Goal: Task Accomplishment & Management: Manage account settings

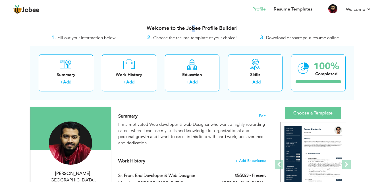
click at [193, 28] on h3 "Welcome to the Jobee Profile Builder!" at bounding box center [192, 29] width 324 height 6
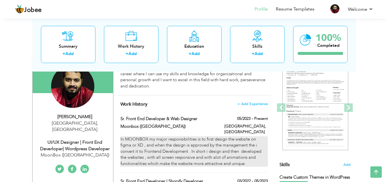
scroll to position [170, 0]
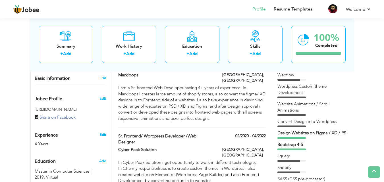
click at [102, 132] on link "Edit" at bounding box center [102, 134] width 7 height 5
type input "Bilal"
type input "[PERSON_NAME]"
type input "03344423658"
select select "number:166"
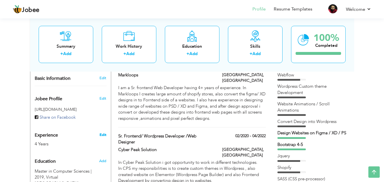
type input "[GEOGRAPHIC_DATA]"
select select "number:6"
type input "MoonBox ([GEOGRAPHIC_DATA])"
type input "UI/UX Designer | Front End Deverloper| Wordpress Developer"
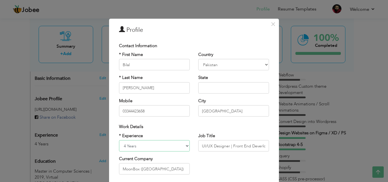
click at [123, 146] on select "Entry Level Less than 1 Year 1 Year 2 Years 3 Years 4 Years 5 Years 6 Years 7 Y…" at bounding box center [154, 145] width 71 height 11
select select "number:7"
click at [119, 140] on select "Entry Level Less than 1 Year 1 Year 2 Years 3 Years 4 Years 5 Years 6 Years 7 Y…" at bounding box center [154, 145] width 71 height 11
click at [226, 161] on div "* Experience Entry Level Less than 1 Year 1 Year 2 Years 3 Years 4 Years 5 Year…" at bounding box center [194, 156] width 158 height 46
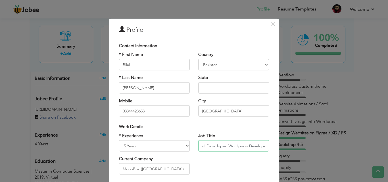
drag, startPoint x: 229, startPoint y: 147, endPoint x: 263, endPoint y: 146, distance: 33.2
click at [263, 146] on input "UI/UX Designer | Front End Deverloper| Wordpress Developer" at bounding box center [233, 145] width 71 height 11
click at [244, 158] on div "* Experience Entry Level Less than 1 Year 1 Year 2 Years 3 Years 4 Years 5 Year…" at bounding box center [194, 156] width 158 height 46
click at [224, 145] on input "Front End Deverloper| Wordpress DeveloperUI/UX Designer |" at bounding box center [233, 145] width 71 height 11
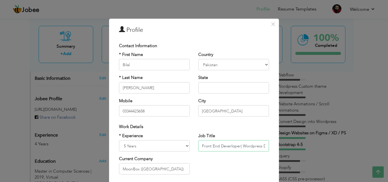
drag, startPoint x: 202, startPoint y: 146, endPoint x: 188, endPoint y: 147, distance: 13.9
click at [188, 147] on div "* Experience Entry Level Less than 1 Year 1 Year 2 Years 3 Years 4 Years 5 Year…" at bounding box center [194, 156] width 158 height 46
click at [231, 147] on input "Front End Deverloper| Wordpress DeveloperUI/UX Designer |" at bounding box center [233, 145] width 71 height 11
click at [239, 146] on input "Front End | Wordpress DeveloperUI/UX Designer |" at bounding box center [233, 145] width 71 height 11
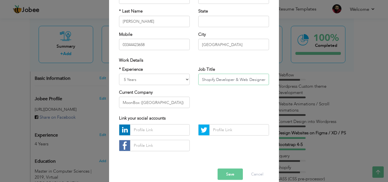
scroll to position [74, 0]
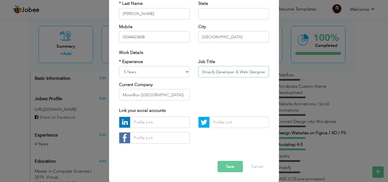
type input "Front End | Wordpress | Shopify Developer & Web Designer |"
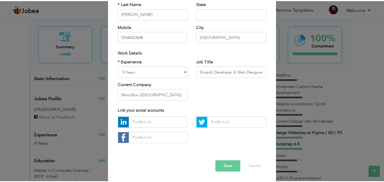
scroll to position [0, 0]
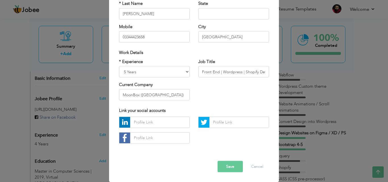
click at [225, 168] on button "Save" at bounding box center [230, 166] width 25 height 11
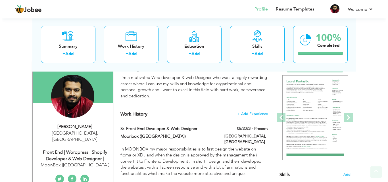
scroll to position [57, 0]
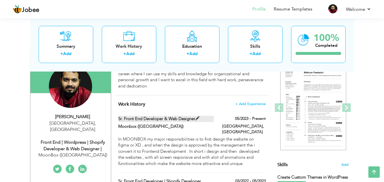
click at [197, 118] on span at bounding box center [197, 118] width 4 height 4
type input "Sr. Front End Developer & Web Designer"
type input "Moonbox ([GEOGRAPHIC_DATA])"
type input "05/2023"
type input "[GEOGRAPHIC_DATA]"
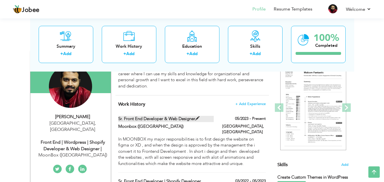
type input "[GEOGRAPHIC_DATA]"
checkbox input "true"
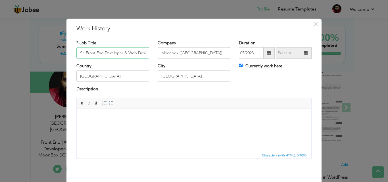
scroll to position [0, 7]
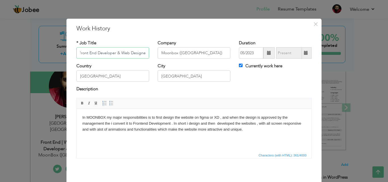
click at [94, 52] on input "Sr. Front End Developer & Web Designer" at bounding box center [112, 52] width 73 height 11
type input "Sr. Front End |WordPress | Shopify Developer & Web Designer"
click at [257, 124] on body "In MOONBOX my major responsibilities is to first design the website on figma or…" at bounding box center [193, 123] width 223 height 18
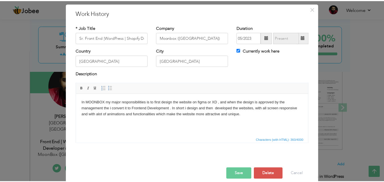
scroll to position [22, 0]
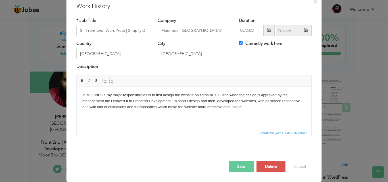
click at [244, 170] on button "Save" at bounding box center [241, 166] width 25 height 11
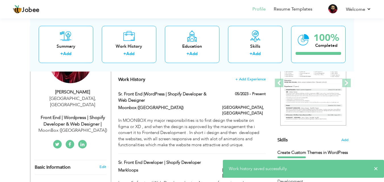
scroll to position [142, 0]
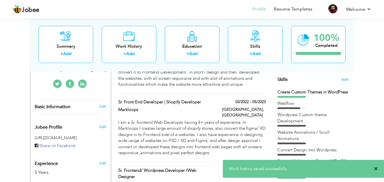
click at [377, 168] on span "×" at bounding box center [375, 169] width 4 height 6
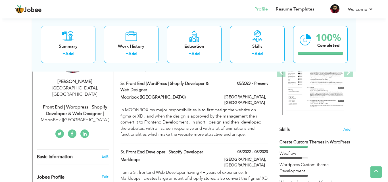
scroll to position [90, 0]
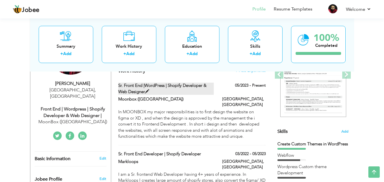
click at [147, 90] on span at bounding box center [147, 91] width 4 height 4
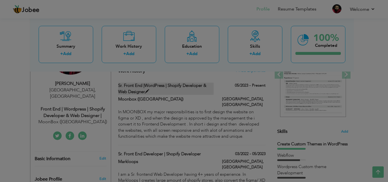
scroll to position [0, 0]
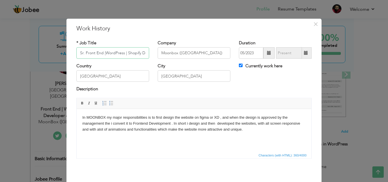
click at [102, 52] on input "Sr. Front End |WordPress | Shopify Developer & Web Designer" at bounding box center [112, 52] width 73 height 11
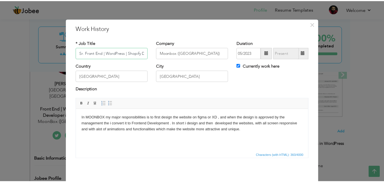
scroll to position [22, 0]
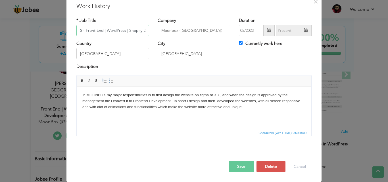
type input "Sr. Front End | WordPress | Shopify Developer & Web Designer"
click at [235, 164] on button "Save" at bounding box center [241, 166] width 25 height 11
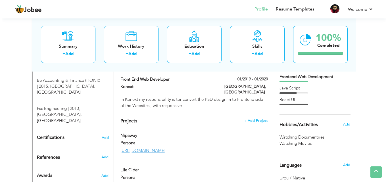
scroll to position [324, 0]
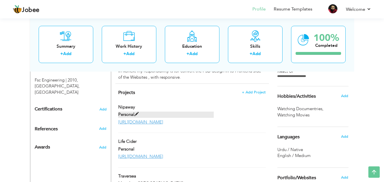
click at [136, 112] on span at bounding box center [136, 114] width 4 height 4
type input "Nipaway"
type input "Personal"
type input "[URL][DOMAIN_NAME]"
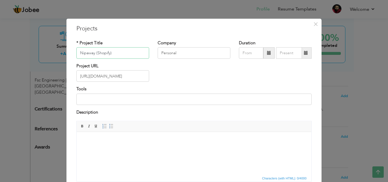
drag, startPoint x: 114, startPoint y: 55, endPoint x: 93, endPoint y: 55, distance: 20.7
click at [93, 55] on input "Nipaway (Shopify)" at bounding box center [112, 52] width 73 height 11
type input "Nipaway (Shopify)"
click at [170, 49] on input "Personal" at bounding box center [194, 52] width 73 height 11
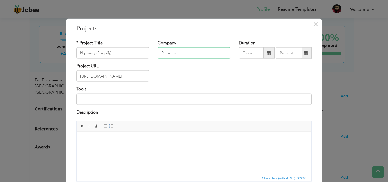
click at [170, 49] on input "Personal" at bounding box center [194, 52] width 73 height 11
click at [208, 40] on div "Company" at bounding box center [194, 49] width 73 height 19
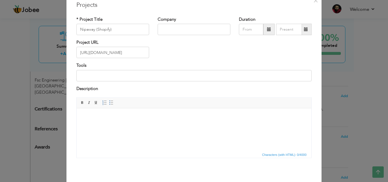
scroll to position [46, 0]
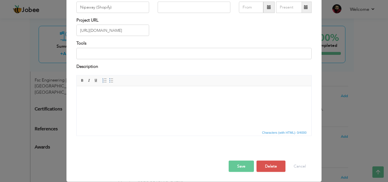
click at [245, 161] on button "Save" at bounding box center [241, 166] width 25 height 11
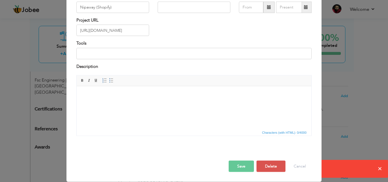
scroll to position [0, 0]
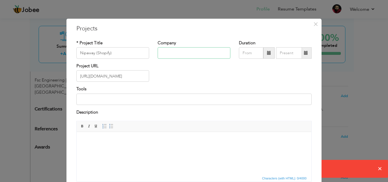
click at [192, 54] on input "text" at bounding box center [194, 52] width 73 height 11
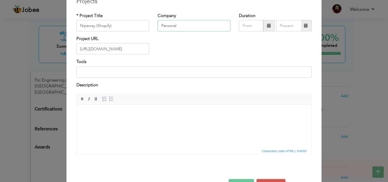
scroll to position [46, 0]
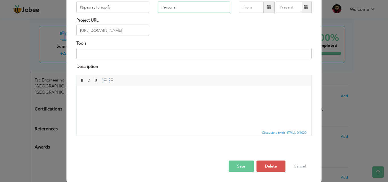
click at [169, 7] on input "Personal" at bounding box center [194, 7] width 73 height 11
type input "Personal"
click at [103, 9] on input "Nipaway (Shopify)" at bounding box center [112, 7] width 73 height 11
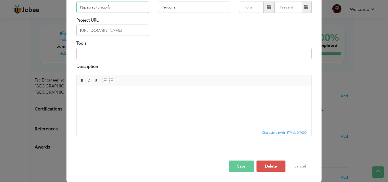
click at [103, 9] on input "Nipaway (Shopify)" at bounding box center [112, 7] width 73 height 11
drag, startPoint x: 112, startPoint y: 7, endPoint x: 94, endPoint y: 8, distance: 18.2
click at [94, 8] on input "Nipaway (Shopify)" at bounding box center [112, 7] width 73 height 11
click at [242, 164] on button "Save" at bounding box center [241, 166] width 25 height 11
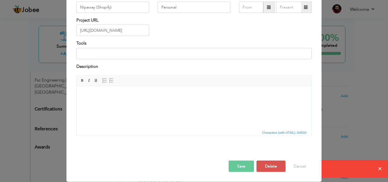
click at [237, 168] on button "Save" at bounding box center [241, 166] width 25 height 11
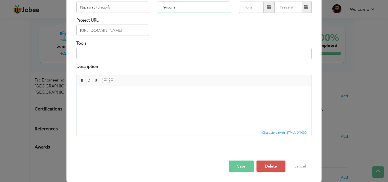
click at [166, 10] on input "Personal" at bounding box center [194, 7] width 73 height 11
click at [240, 166] on button "Save" at bounding box center [241, 166] width 25 height 11
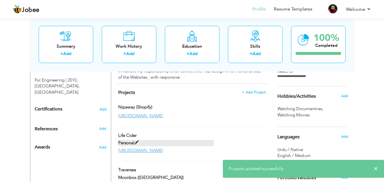
click at [136, 141] on span at bounding box center [136, 143] width 4 height 4
type input "Life Cider"
type input "Personal"
type input "[URL][DOMAIN_NAME]"
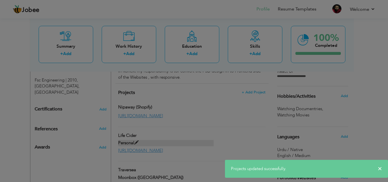
scroll to position [0, 0]
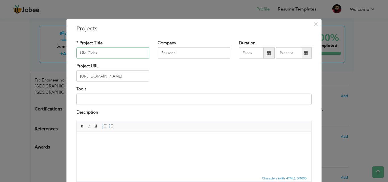
paste input "(Shopify)"
type input "Life Cider (Shopify)"
click at [170, 54] on input "Personal" at bounding box center [194, 52] width 73 height 11
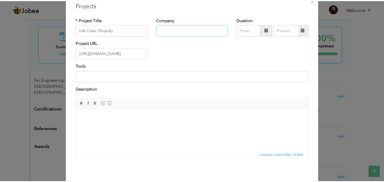
scroll to position [46, 0]
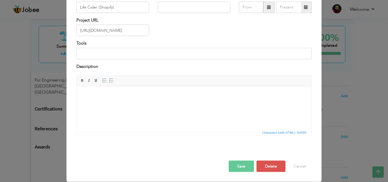
click at [243, 165] on button "Save" at bounding box center [241, 166] width 25 height 11
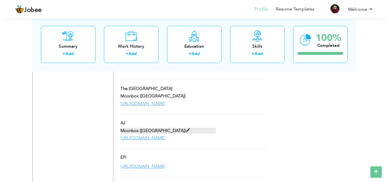
scroll to position [438, 0]
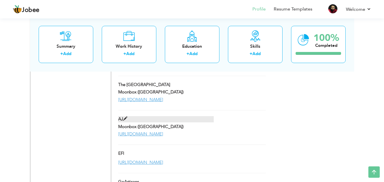
click at [127, 117] on span at bounding box center [125, 119] width 4 height 4
type input "AJ"
type input "Moonbox ([GEOGRAPHIC_DATA])"
type input "[URL][DOMAIN_NAME]"
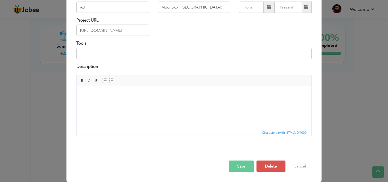
scroll to position [0, 0]
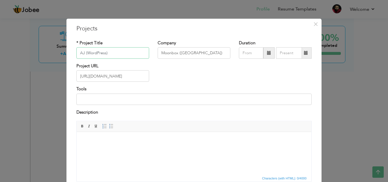
drag, startPoint x: 113, startPoint y: 55, endPoint x: 84, endPoint y: 56, distance: 29.0
click at [84, 56] on input "AJ (WordPress)" at bounding box center [112, 52] width 73 height 11
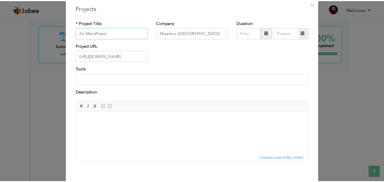
scroll to position [46, 0]
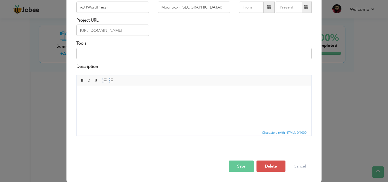
click at [252, 166] on div "Save Save and Continue Delete Cancel" at bounding box center [194, 161] width 244 height 32
click at [234, 169] on button "Save" at bounding box center [241, 166] width 25 height 11
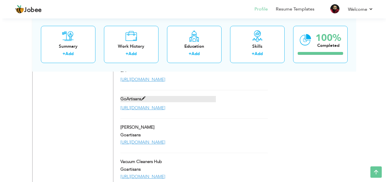
scroll to position [523, 0]
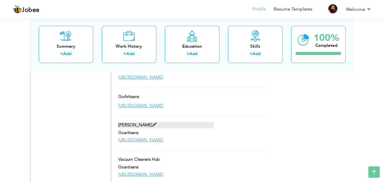
click at [152, 123] on span at bounding box center [154, 125] width 4 height 4
type input "[PERSON_NAME]"
type input "Goartisans"
type input "[URL][DOMAIN_NAME]"
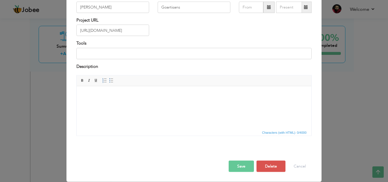
scroll to position [0, 0]
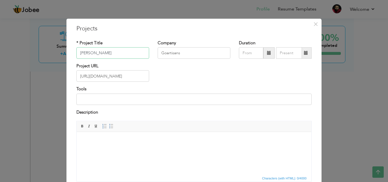
click at [106, 56] on input "[PERSON_NAME]" at bounding box center [112, 52] width 73 height 11
paste input "(WordPress)"
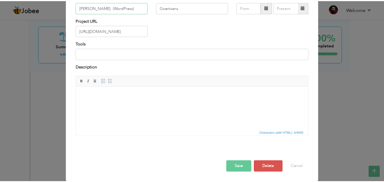
scroll to position [46, 0]
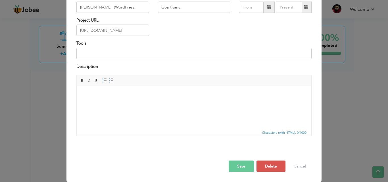
click at [244, 170] on button "Save" at bounding box center [241, 166] width 25 height 11
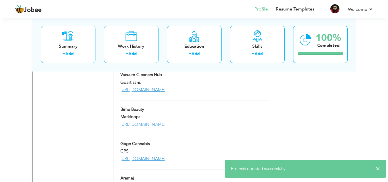
scroll to position [608, 0]
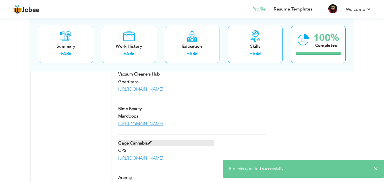
click at [149, 141] on span at bounding box center [149, 143] width 4 height 4
type input "Gage Cannabis"
type input "CPS"
type input "[URL][DOMAIN_NAME]"
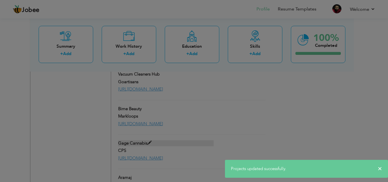
scroll to position [0, 0]
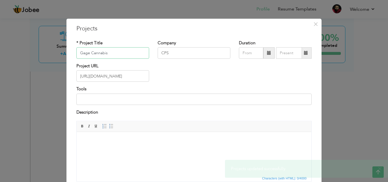
paste input "(WordPress)"
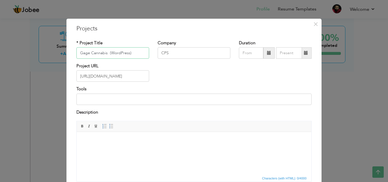
scroll to position [46, 0]
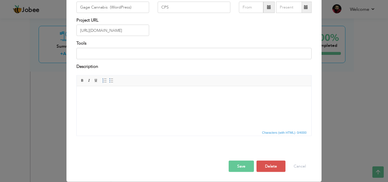
click at [240, 166] on button "Save" at bounding box center [241, 166] width 25 height 11
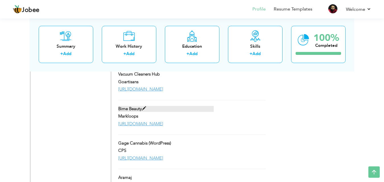
click at [133, 106] on label "Bime Beauty" at bounding box center [165, 109] width 95 height 6
type input "Bime Beauty"
type input "Markloops"
type input "[URL][DOMAIN_NAME]"
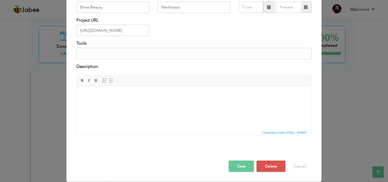
scroll to position [0, 0]
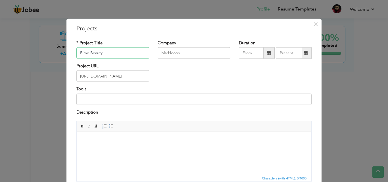
paste input "(Shopify)"
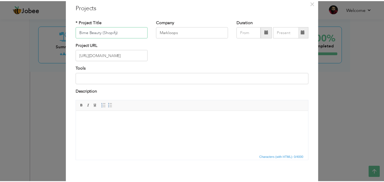
scroll to position [46, 0]
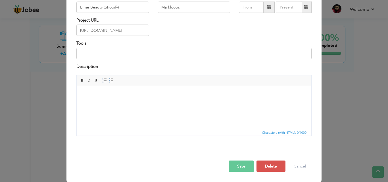
click at [246, 167] on button "Save" at bounding box center [241, 166] width 25 height 11
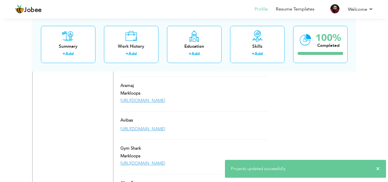
scroll to position [722, 0]
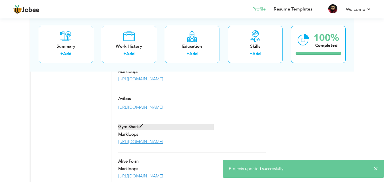
click at [142, 124] on span at bounding box center [141, 126] width 4 height 4
type input "Gym Shark"
type input "[URL][DOMAIN_NAME]"
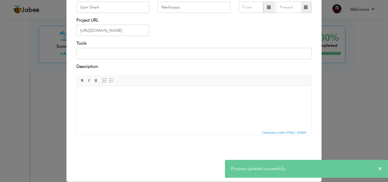
scroll to position [0, 0]
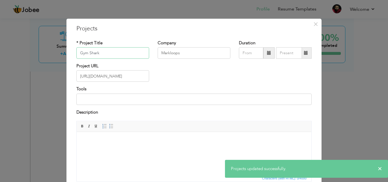
paste input "(Shopify)"
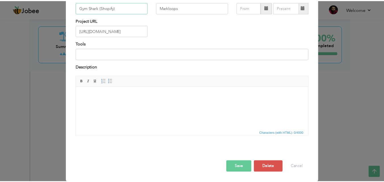
scroll to position [46, 0]
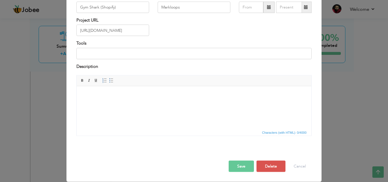
click at [237, 166] on button "Save" at bounding box center [241, 166] width 25 height 11
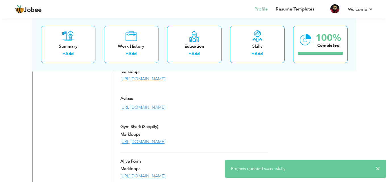
scroll to position [693, 0]
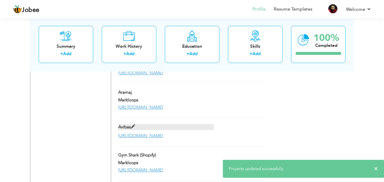
click at [133, 125] on span at bounding box center [133, 127] width 4 height 4
type input "Avibas"
type input "[URL][DOMAIN_NAME]"
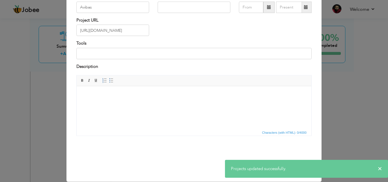
scroll to position [0, 0]
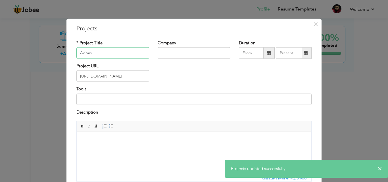
paste input "(Shopify)"
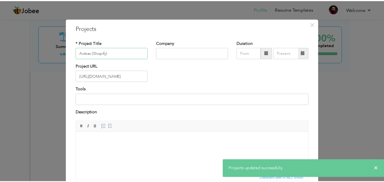
scroll to position [46, 0]
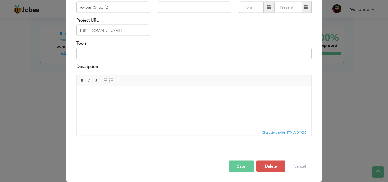
click at [236, 165] on button "Save" at bounding box center [241, 166] width 25 height 11
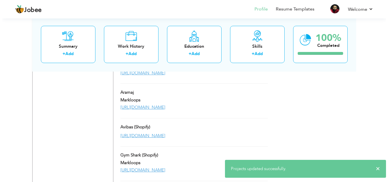
scroll to position [665, 0]
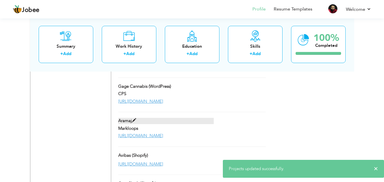
click at [135, 118] on span at bounding box center [134, 120] width 4 height 4
type input "Aramaj"
type input "Markloops"
type input "[URL][DOMAIN_NAME]"
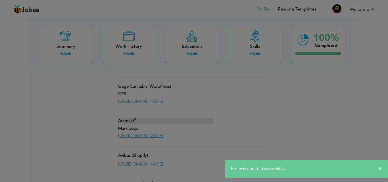
scroll to position [0, 0]
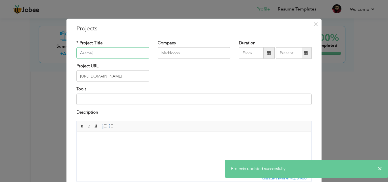
paste input "(Shopify)"
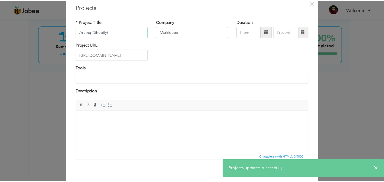
scroll to position [46, 0]
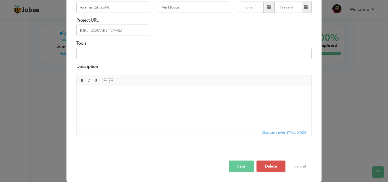
click at [243, 166] on button "Save" at bounding box center [241, 166] width 25 height 11
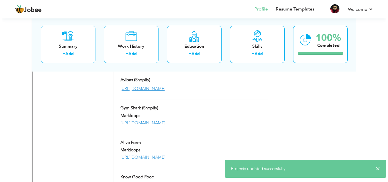
scroll to position [750, 0]
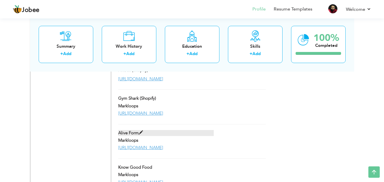
click at [141, 131] on span at bounding box center [141, 133] width 4 height 4
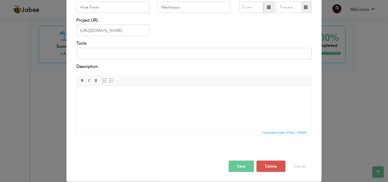
scroll to position [0, 0]
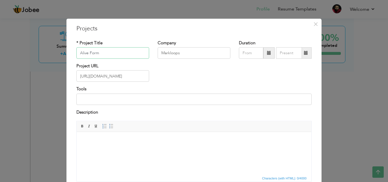
paste input "(Shopify)"
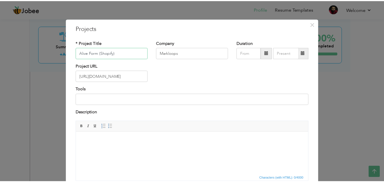
scroll to position [46, 0]
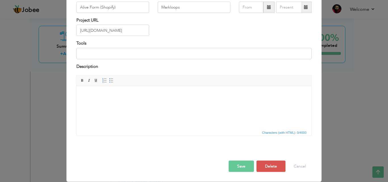
click at [238, 166] on button "Save" at bounding box center [241, 166] width 25 height 11
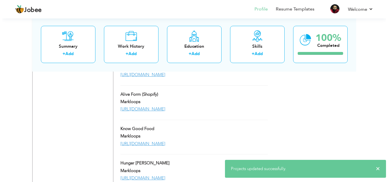
scroll to position [807, 0]
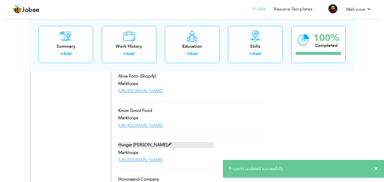
click at [167, 143] on span at bounding box center [169, 145] width 4 height 4
type input "Hunger [PERSON_NAME]"
type input "[URL][DOMAIN_NAME]"
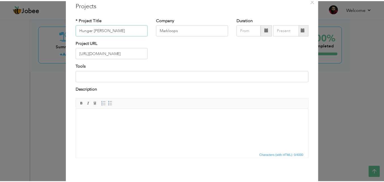
scroll to position [46, 0]
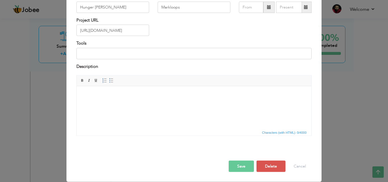
click at [241, 166] on button "Save" at bounding box center [241, 166] width 25 height 11
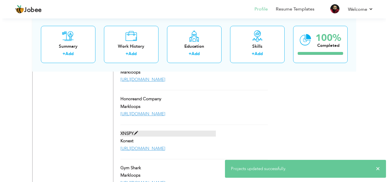
scroll to position [920, 0]
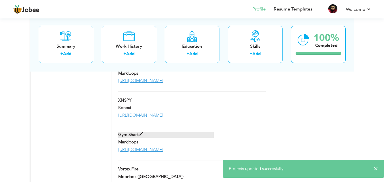
click at [141, 132] on span at bounding box center [141, 134] width 4 height 4
type input "Gym Shark"
type input "[URL][DOMAIN_NAME]"
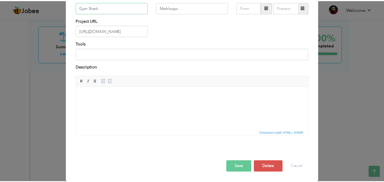
scroll to position [46, 0]
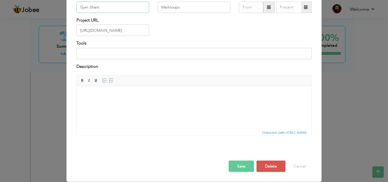
type input "Gym Shark"
click at [240, 161] on button "Save" at bounding box center [241, 166] width 25 height 11
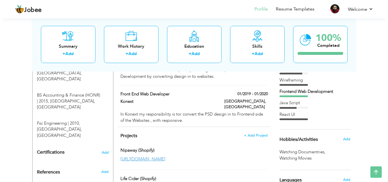
scroll to position [275, 0]
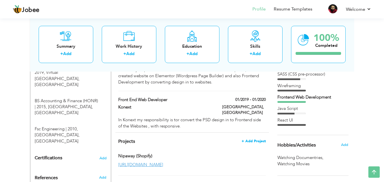
click at [254, 139] on span "+ Add Project" at bounding box center [253, 141] width 24 height 4
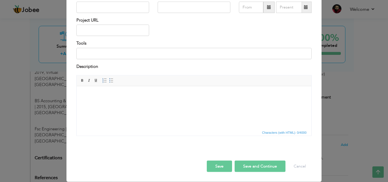
scroll to position [0, 0]
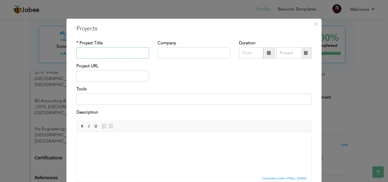
click at [113, 50] on input "text" at bounding box center [112, 52] width 73 height 11
paste input "[URL]"
type input "[URL]"
click at [95, 76] on input "text" at bounding box center [112, 75] width 73 height 11
paste input "[URL]"
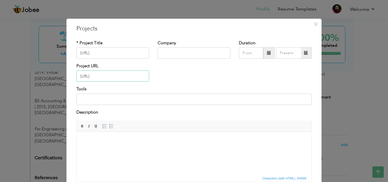
type input "[URL]"
drag, startPoint x: 118, startPoint y: 52, endPoint x: 77, endPoint y: 52, distance: 41.2
click at [77, 52] on input "[URL]" at bounding box center [112, 52] width 73 height 11
type input "Puregrat"
click at [182, 51] on input "text" at bounding box center [194, 52] width 73 height 11
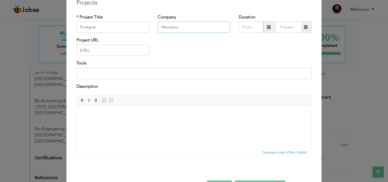
scroll to position [17, 0]
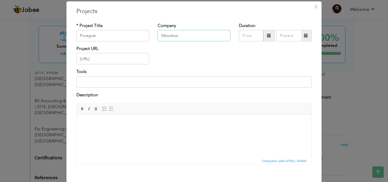
type input "Moonbox"
click at [134, 128] on html at bounding box center [194, 122] width 235 height 17
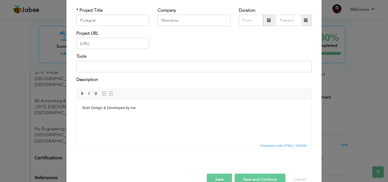
scroll to position [46, 0]
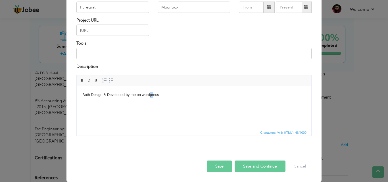
click at [151, 95] on body "Both Design & Developed by me on wordpress" at bounding box center [193, 95] width 223 height 6
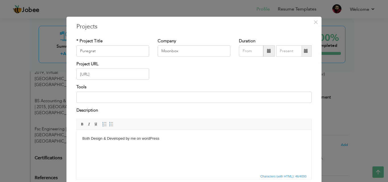
scroll to position [0, 0]
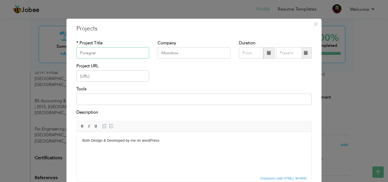
click at [112, 53] on input "Puregrat" at bounding box center [112, 52] width 73 height 11
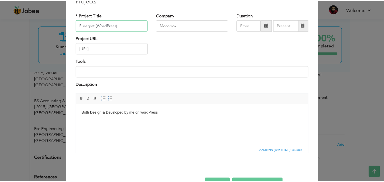
scroll to position [46, 0]
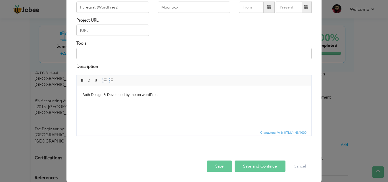
click at [221, 164] on button "Save" at bounding box center [219, 166] width 25 height 11
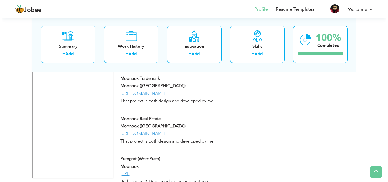
scroll to position [1184, 0]
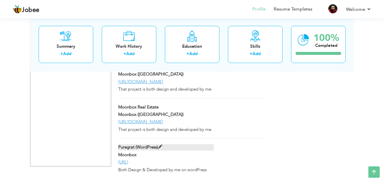
click at [160, 145] on span at bounding box center [160, 147] width 4 height 4
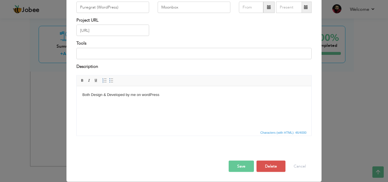
scroll to position [0, 0]
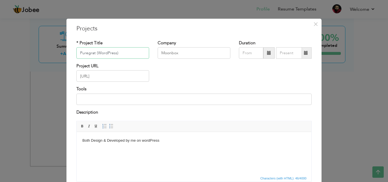
click at [91, 53] on input "Puregrat (WordPress)" at bounding box center [112, 52] width 73 height 11
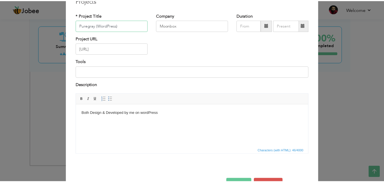
scroll to position [46, 0]
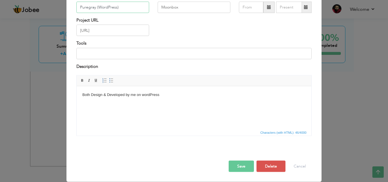
type input "Puregray (WordPress)"
click at [234, 167] on button "Save" at bounding box center [241, 166] width 25 height 11
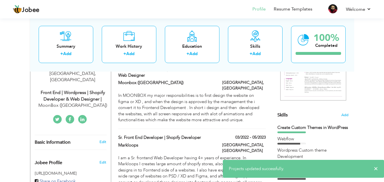
scroll to position [0, 0]
